Goal: Complete application form

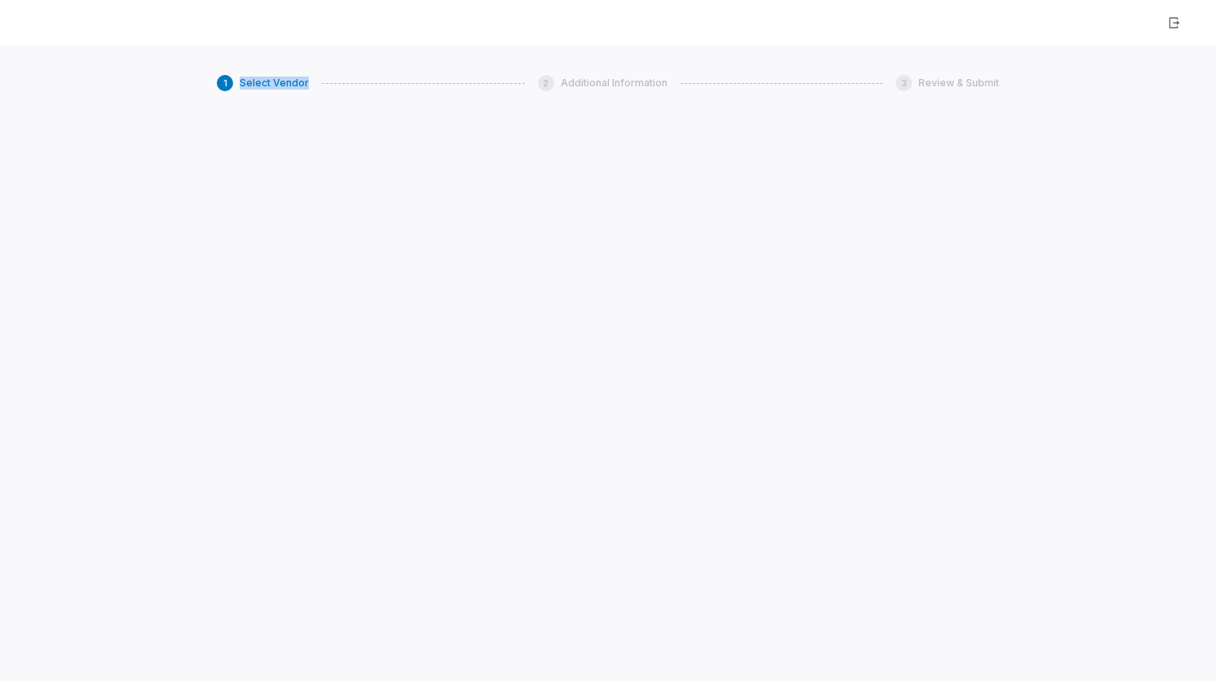
drag, startPoint x: 126, startPoint y: 108, endPoint x: 290, endPoint y: 107, distance: 163.8
click at [290, 107] on div "1 Select Vendor 2 Additional Information 3 Review & Submit" at bounding box center [608, 386] width 1216 height 681
click at [262, 80] on span "Select Vendor" at bounding box center [274, 83] width 69 height 13
drag, startPoint x: 229, startPoint y: 80, endPoint x: 732, endPoint y: 135, distance: 505.8
click at [732, 135] on div "1 Select Vendor 2 Additional Information 3 Review & Submit" at bounding box center [608, 386] width 1216 height 681
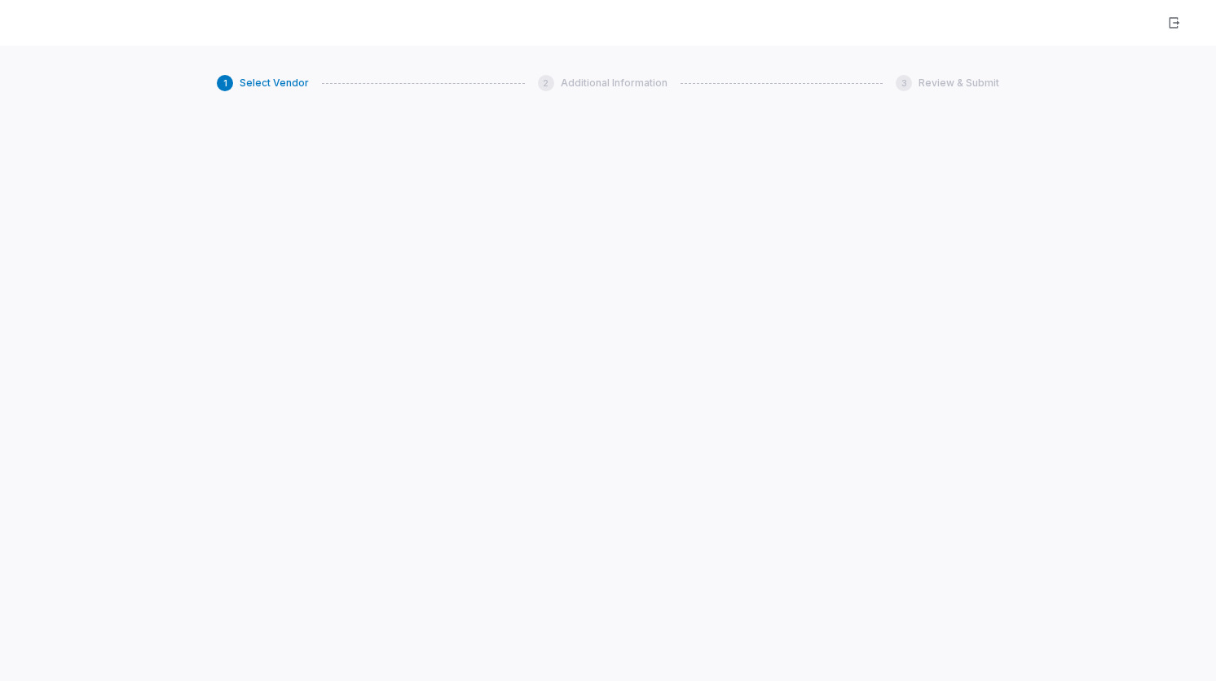
click at [732, 133] on div "1 Select Vendor 2 Additional Information 3 Review & Submit" at bounding box center [608, 386] width 1216 height 681
drag, startPoint x: 203, startPoint y: 77, endPoint x: 829, endPoint y: 127, distance: 627.8
click at [829, 127] on div "1 Select Vendor 2 Additional Information 3 Review & Submit" at bounding box center [608, 386] width 1216 height 681
click at [898, 136] on div "1 Select Vendor 2 Additional Information 3 Review & Submit" at bounding box center [608, 386] width 1216 height 681
click at [466, 25] on div at bounding box center [608, 23] width 1216 height 46
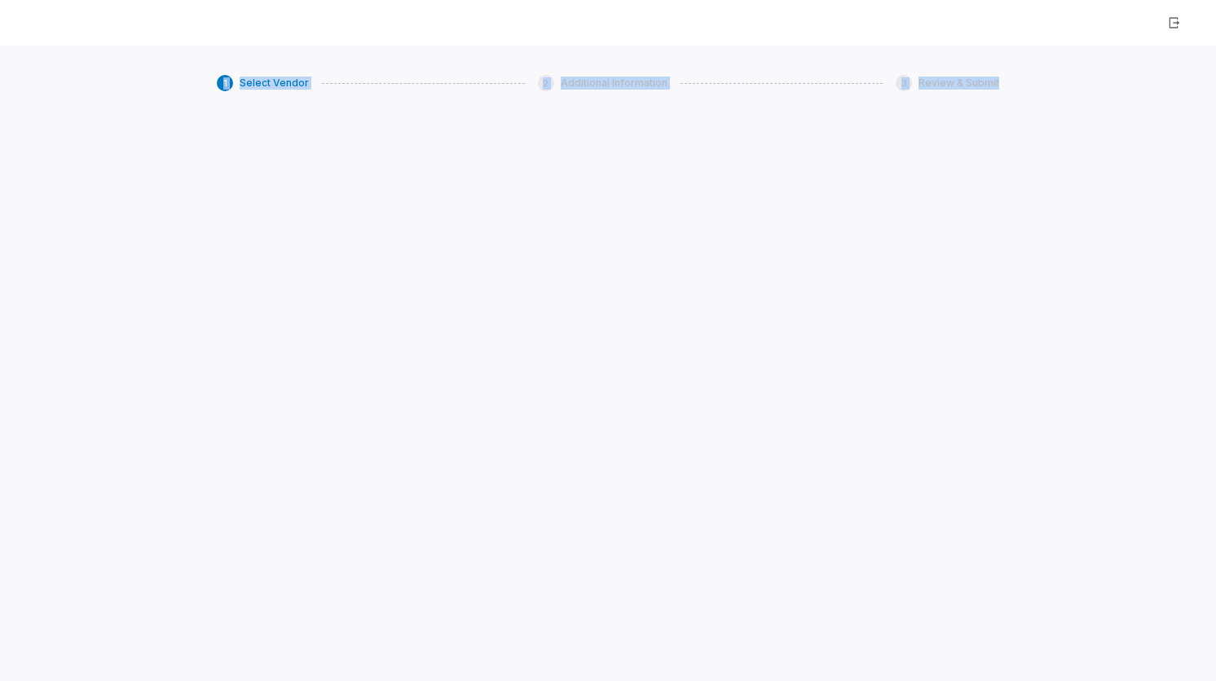
drag, startPoint x: 860, startPoint y: 98, endPoint x: 673, endPoint y: 17, distance: 203.3
click at [673, 17] on div "1 Select Vendor 2 Additional Information 3 Review & Submit" at bounding box center [608, 340] width 1216 height 681
click at [252, 44] on div at bounding box center [608, 23] width 1216 height 46
drag, startPoint x: 179, startPoint y: 57, endPoint x: 893, endPoint y: 491, distance: 835.6
click at [893, 491] on div "1 Select Vendor 2 Additional Information 3 Review & Submit" at bounding box center [608, 340] width 1216 height 681
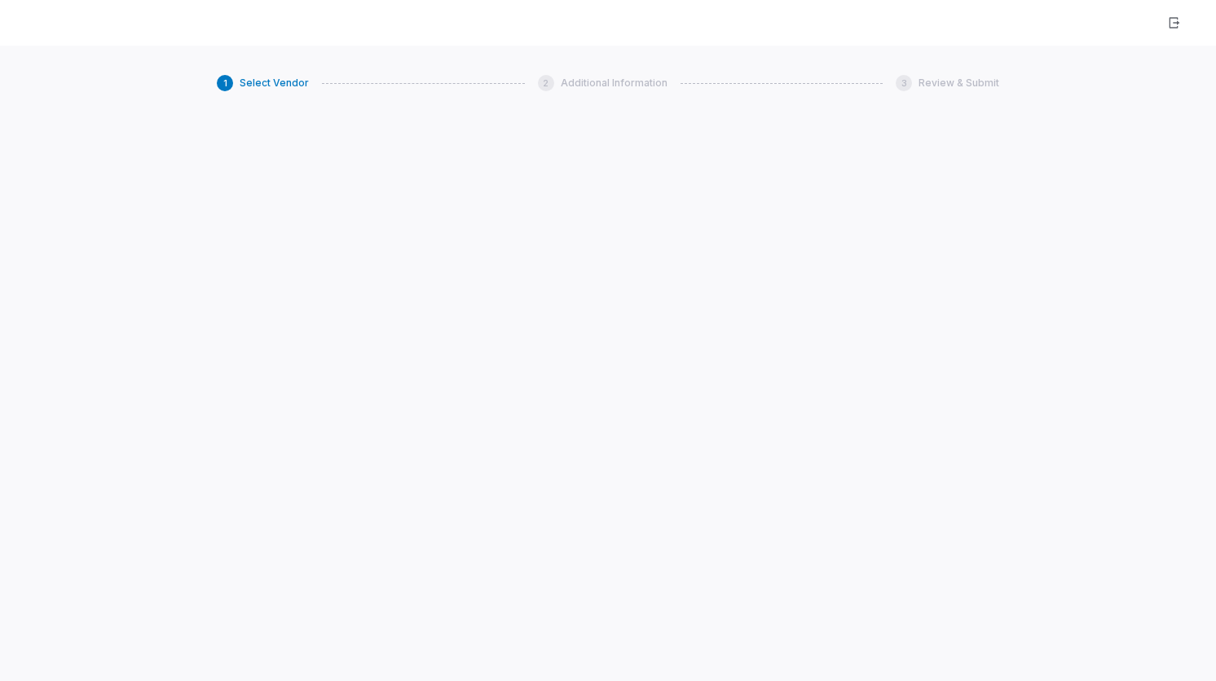
click at [784, 302] on div "1 Select Vendor 2 Additional Information 3 Review & Submit" at bounding box center [608, 386] width 1216 height 681
click at [1182, 24] on button "button" at bounding box center [1173, 22] width 29 height 29
click at [941, 54] on div "1 Select Vendor 2 Additional Information 3 Review & Submit" at bounding box center [608, 386] width 1216 height 681
